Goal: Task Accomplishment & Management: Complete application form

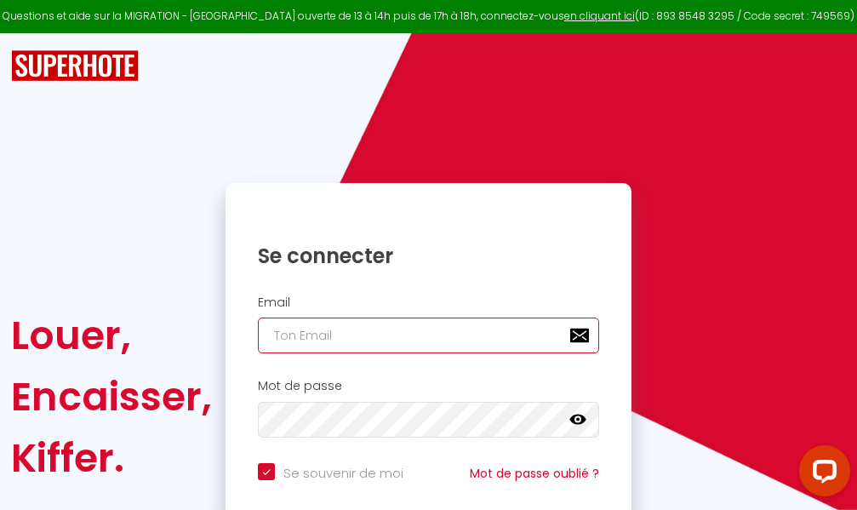
click at [434, 335] on input "email" at bounding box center [428, 335] width 341 height 36
type input "m"
checkbox input "true"
type input "ma"
checkbox input "true"
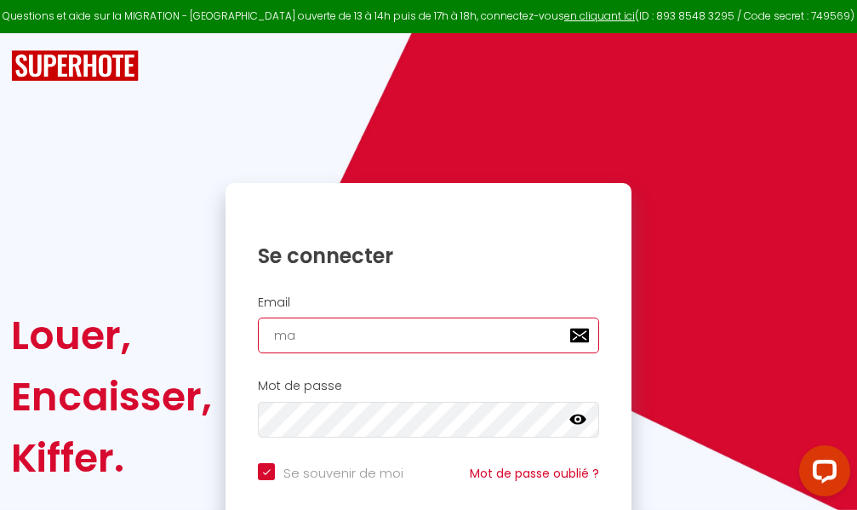
type input "mar"
checkbox input "true"
type input "marc"
checkbox input "true"
type input "marcd"
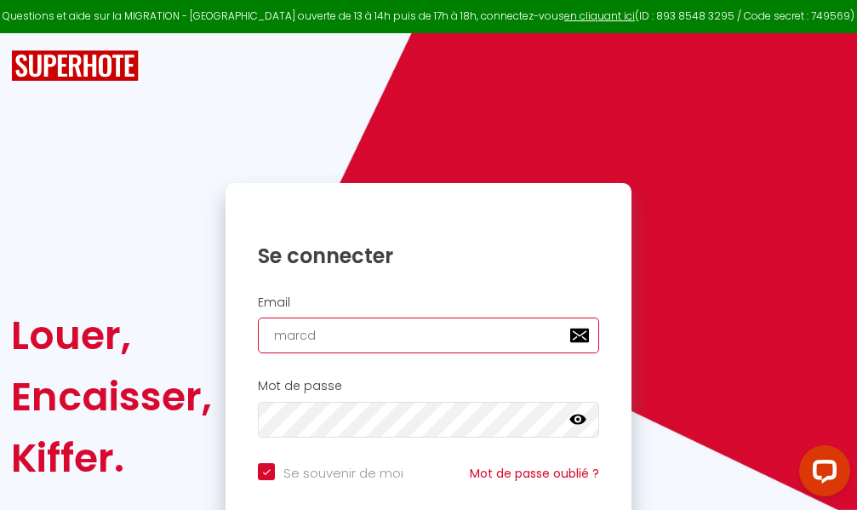
checkbox input "true"
type input "marcdp"
checkbox input "true"
type input "marcdpo"
checkbox input "true"
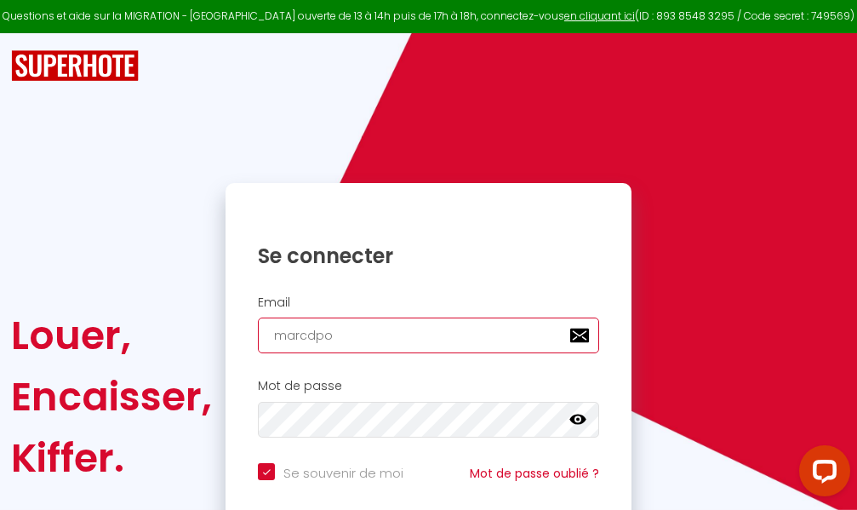
type input "marcdpoz"
checkbox input "true"
type input "marcdpoz."
checkbox input "true"
type input "marcdpoz.l"
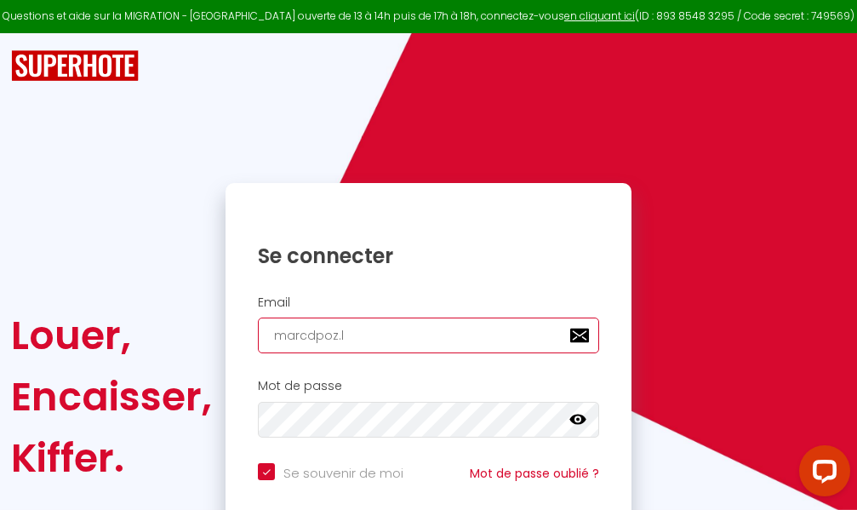
checkbox input "true"
type input "marcdpoz.lo"
checkbox input "true"
type input "marcdpoz.loc"
checkbox input "true"
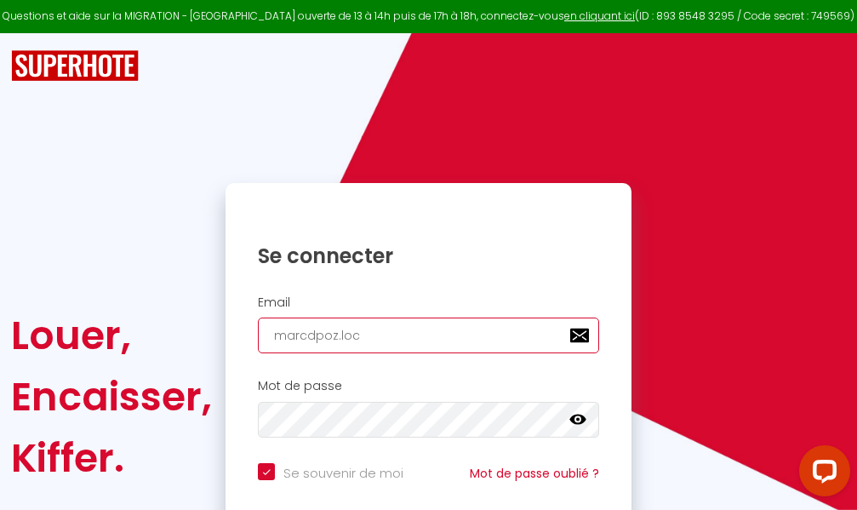
type input "marcdpoz.loca"
checkbox input "true"
type input "marcdpoz.locat"
checkbox input "true"
type input "marcdpoz.locati"
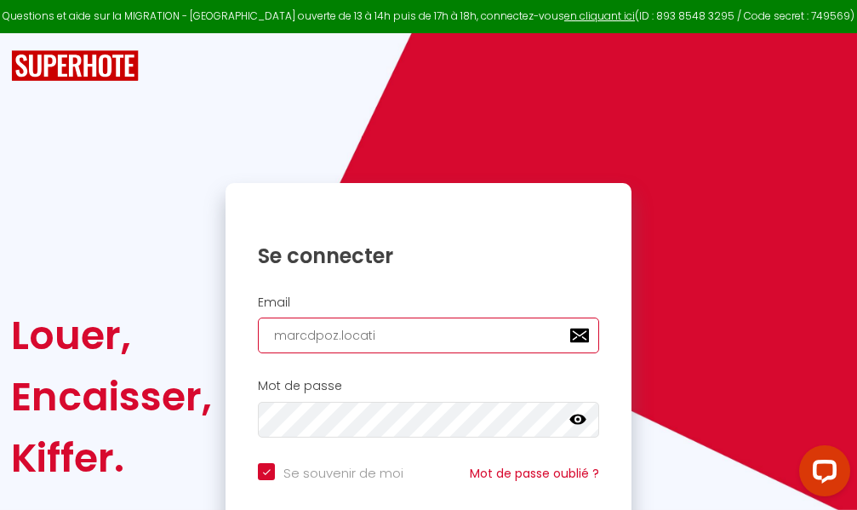
checkbox input "true"
type input "marcdpoz.locatio"
checkbox input "true"
type input "marcdpoz.location"
checkbox input "true"
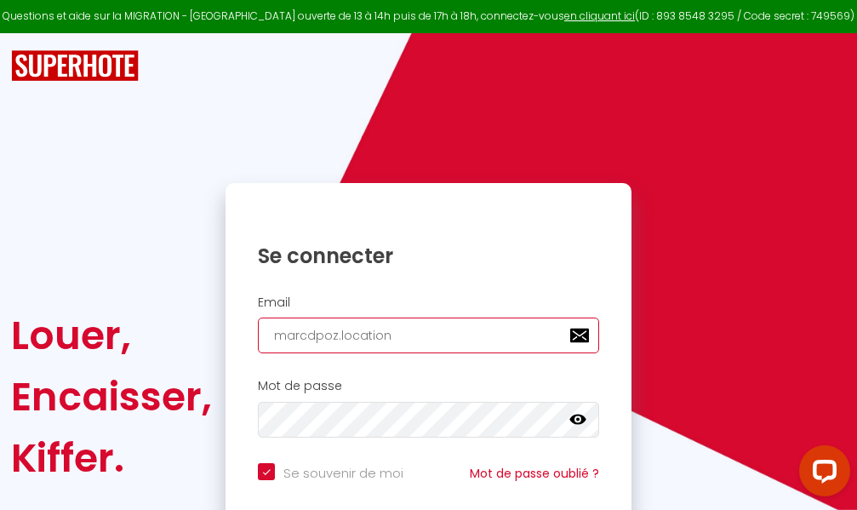
type input "marcdpoz.location@"
checkbox input "true"
type input "marcdpoz.location@g"
checkbox input "true"
type input "marcdpoz.location@gm"
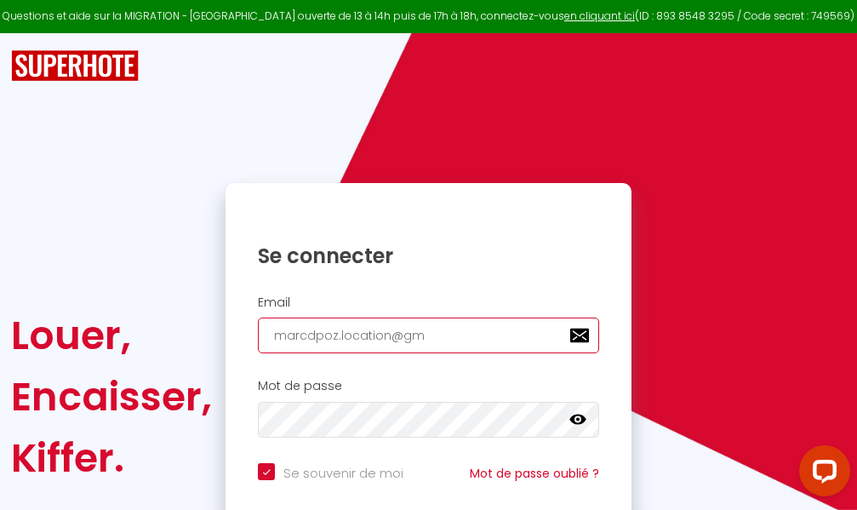
checkbox input "true"
type input "marcdpoz.location@gma"
checkbox input "true"
type input "marcdpoz.location@gmai"
checkbox input "true"
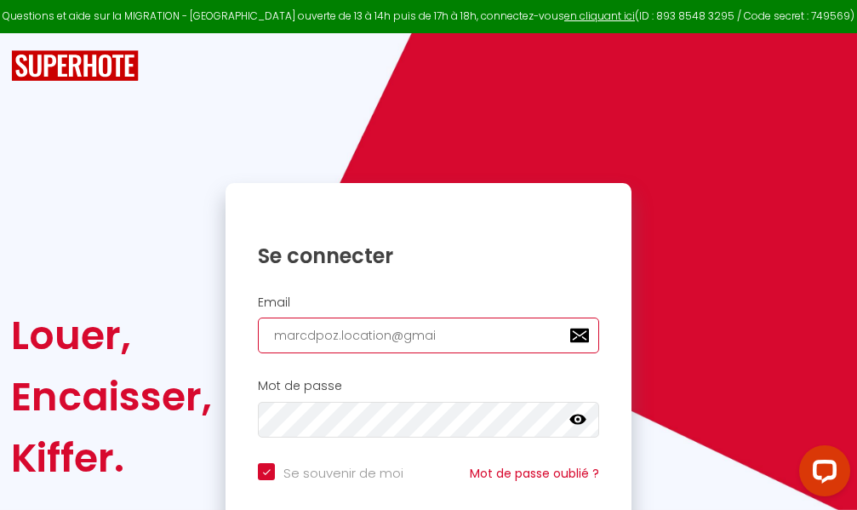
type input "[EMAIL_ADDRESS]"
checkbox input "true"
type input "[EMAIL_ADDRESS]."
checkbox input "true"
type input "marcdpoz.location@gmail.c"
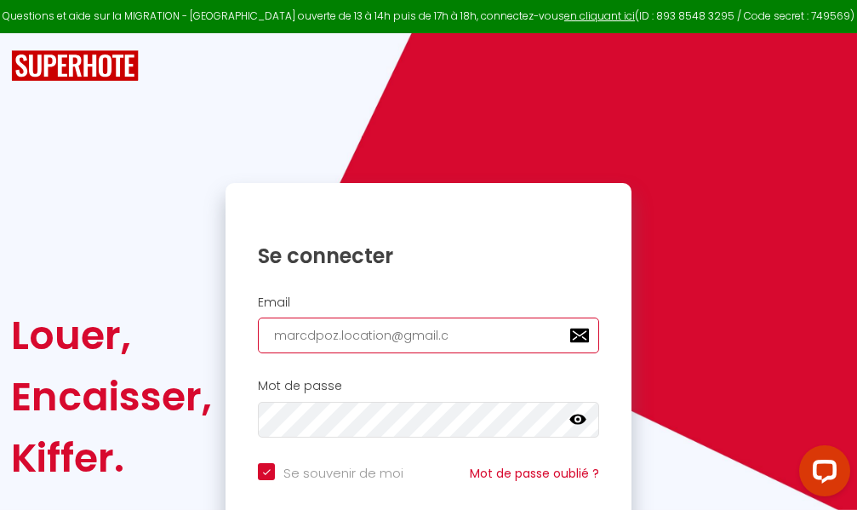
checkbox input "true"
type input "[EMAIL_ADDRESS][DOMAIN_NAME]"
checkbox input "true"
type input "[EMAIL_ADDRESS][DOMAIN_NAME]"
checkbox input "true"
